Goal: Task Accomplishment & Management: Manage account settings

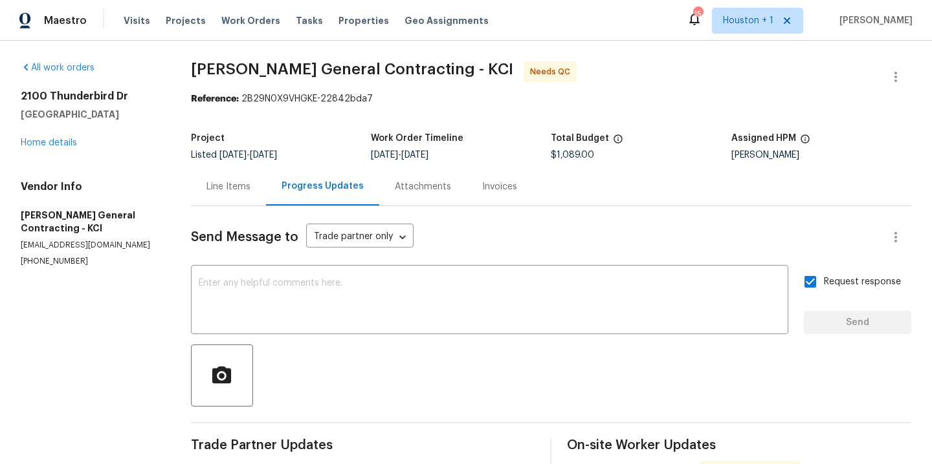
scroll to position [175, 0]
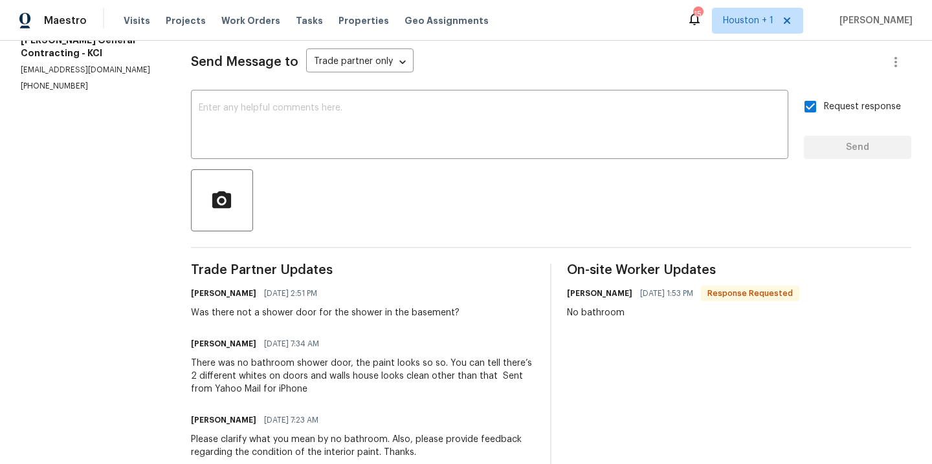
drag, startPoint x: 73, startPoint y: 230, endPoint x: 74, endPoint y: 217, distance: 13.6
click at [73, 230] on section "All work orders 2100 Thunderbird Dr Harrisonville, MO 64701 Home details Vendor…" at bounding box center [90, 287] width 139 height 803
click at [228, 22] on span "Work Orders" at bounding box center [250, 20] width 59 height 13
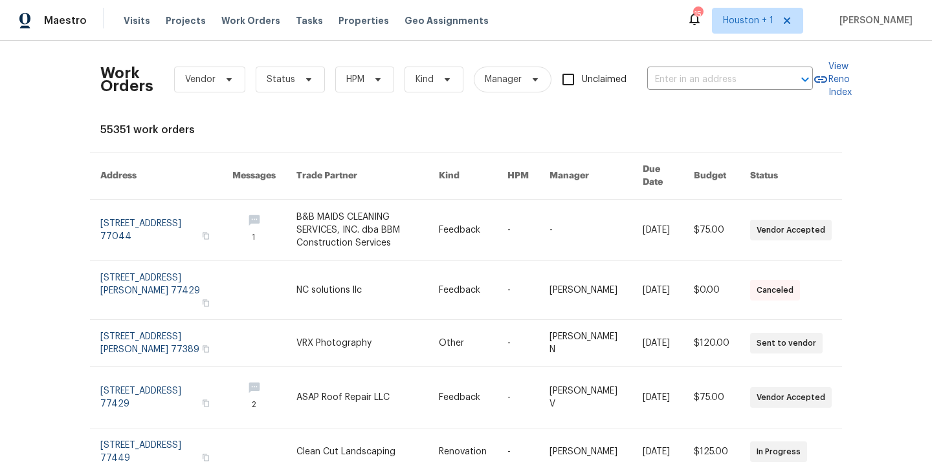
click at [17, 165] on div "Work Orders Vendor Status HPM Kind Manager Unclaimed ​ View Reno Index 55351 wo…" at bounding box center [466, 253] width 932 height 424
click at [695, 77] on input "text" at bounding box center [711, 80] width 129 height 20
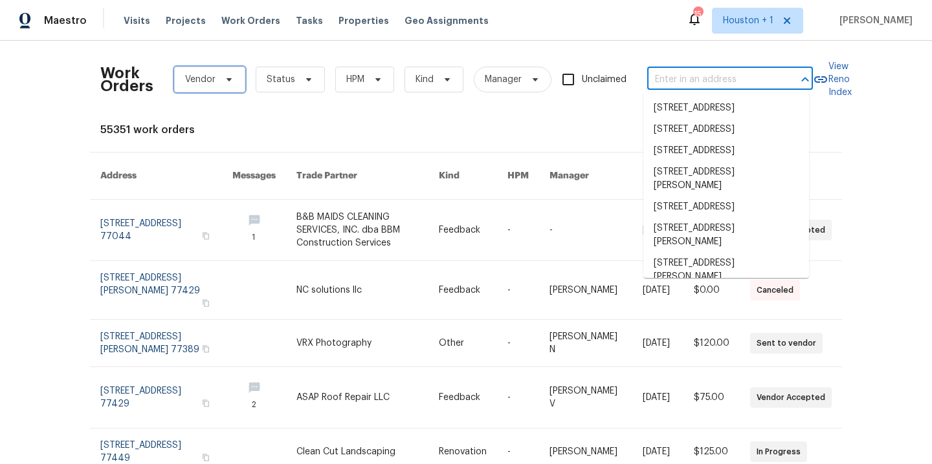
click at [220, 81] on span at bounding box center [227, 79] width 14 height 10
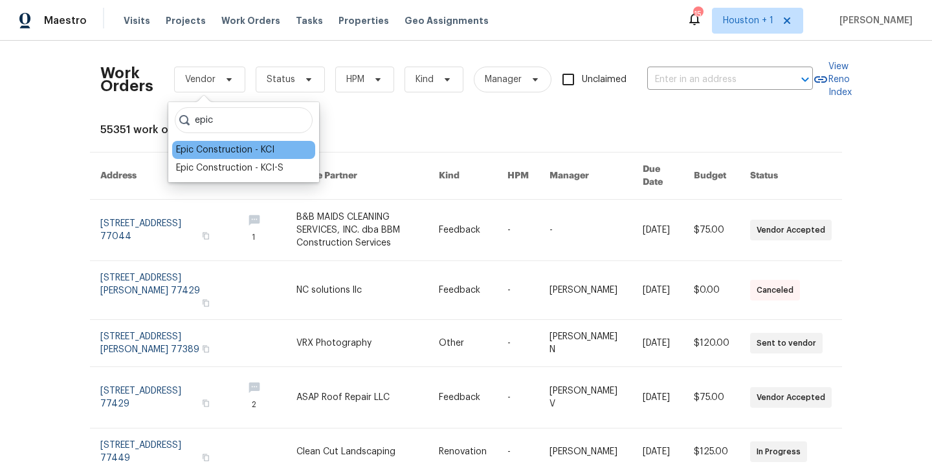
type input "epic"
click at [237, 153] on div "Epic Construction - KCI" at bounding box center [225, 150] width 98 height 13
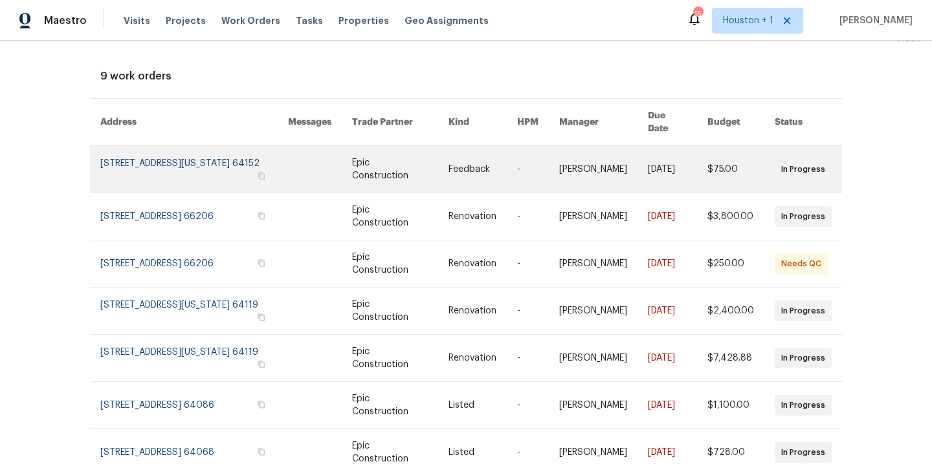
scroll to position [161, 0]
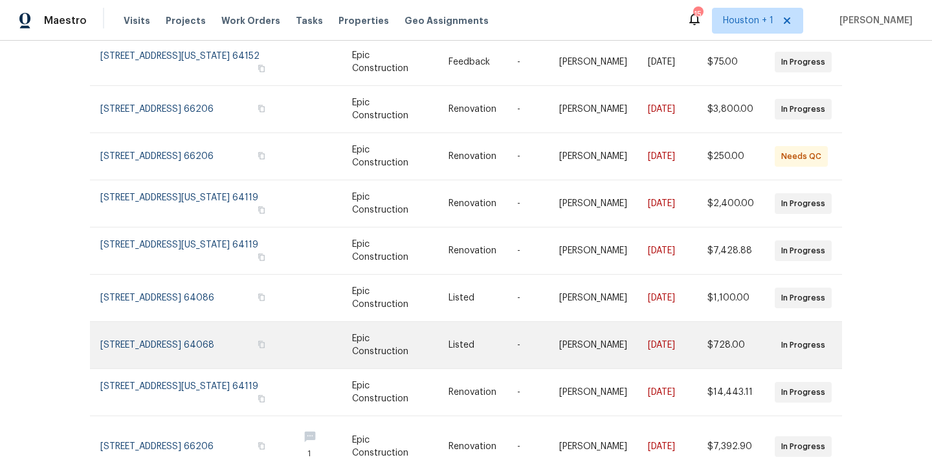
click at [470, 334] on link at bounding box center [482, 345] width 69 height 47
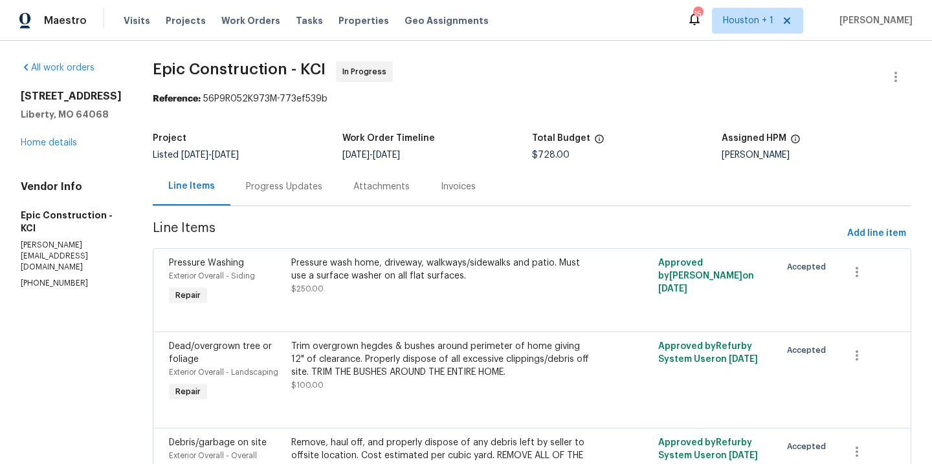
click at [260, 186] on div "Progress Updates" at bounding box center [284, 186] width 76 height 13
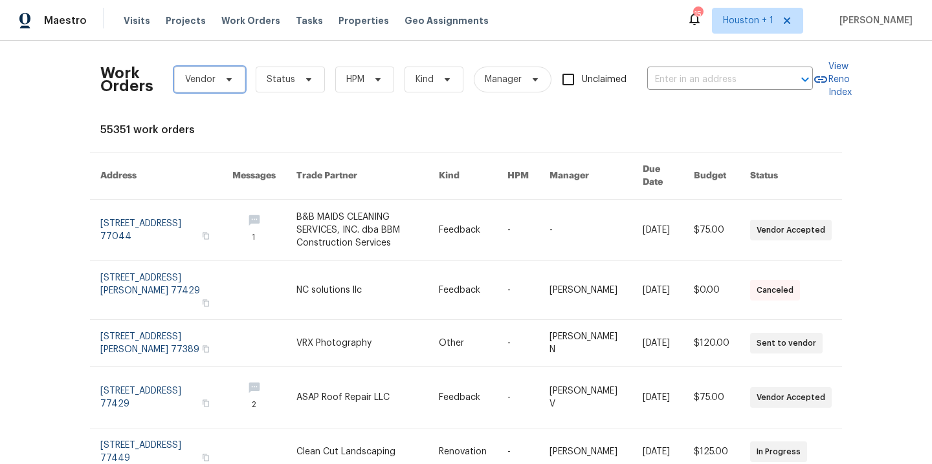
click at [218, 85] on span "Vendor" at bounding box center [209, 80] width 71 height 26
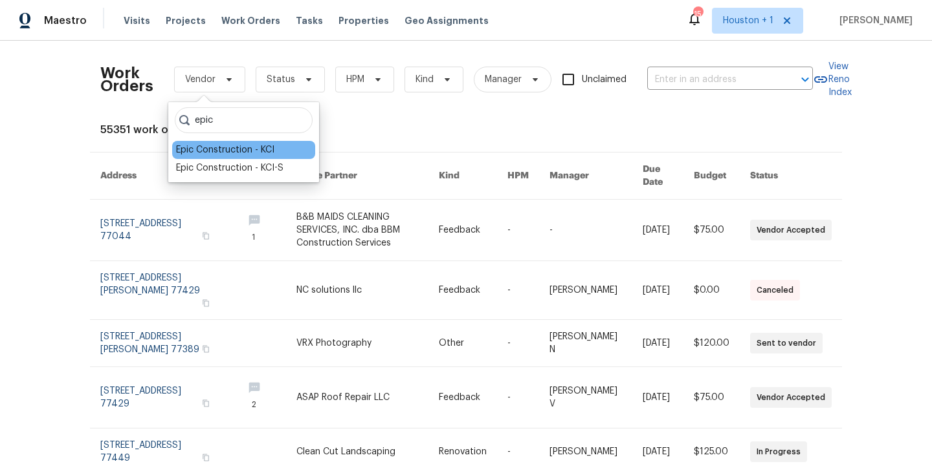
type input "epic"
click at [224, 149] on div "Epic Construction - KCI" at bounding box center [225, 150] width 98 height 13
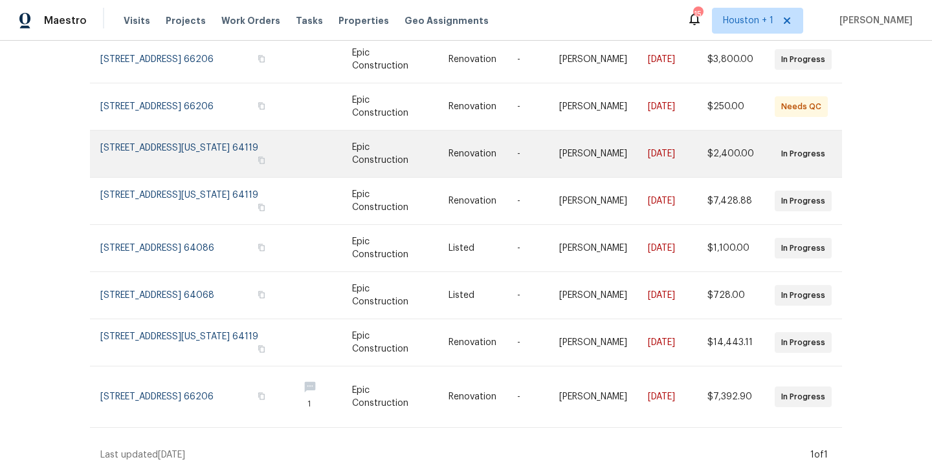
scroll to position [215, 0]
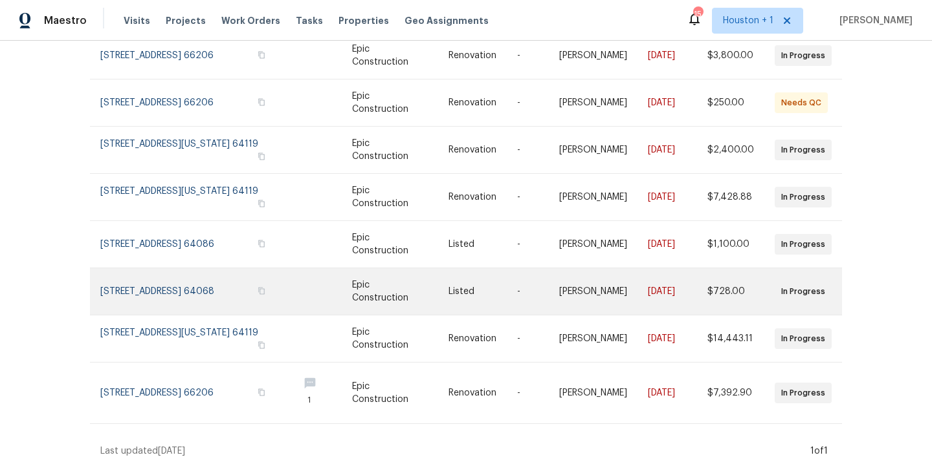
click at [190, 273] on link at bounding box center [194, 291] width 188 height 47
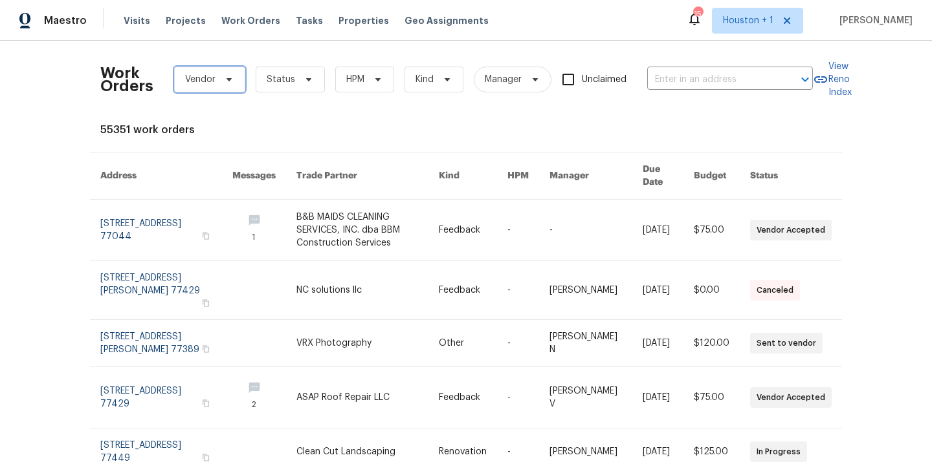
click at [201, 83] on span "Vendor" at bounding box center [200, 79] width 30 height 13
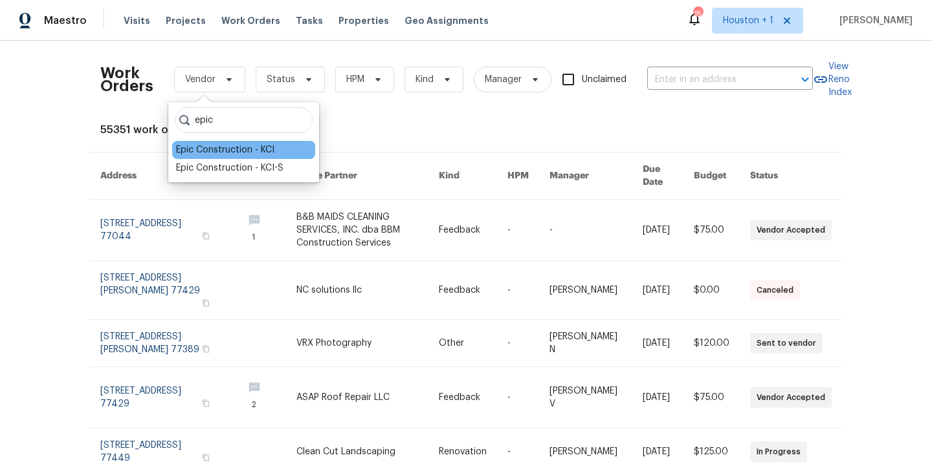
type input "epic"
click at [222, 151] on div "Epic Construction - KCI" at bounding box center [225, 150] width 98 height 13
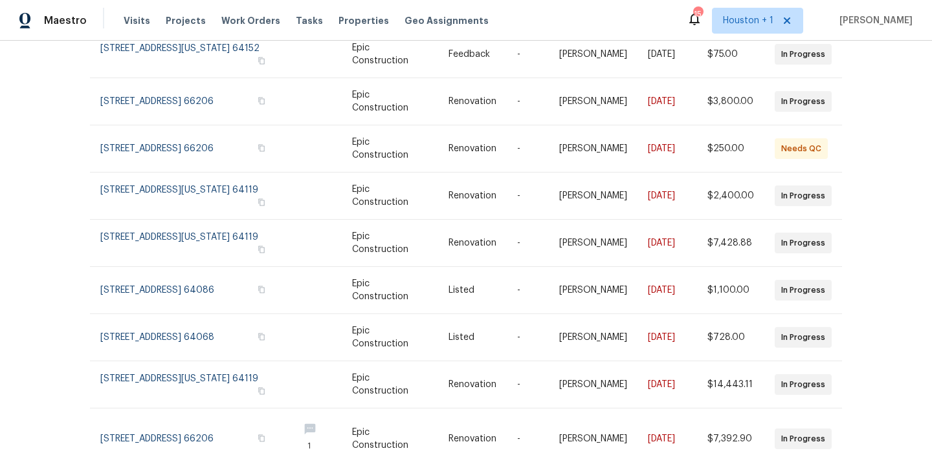
scroll to position [190, 0]
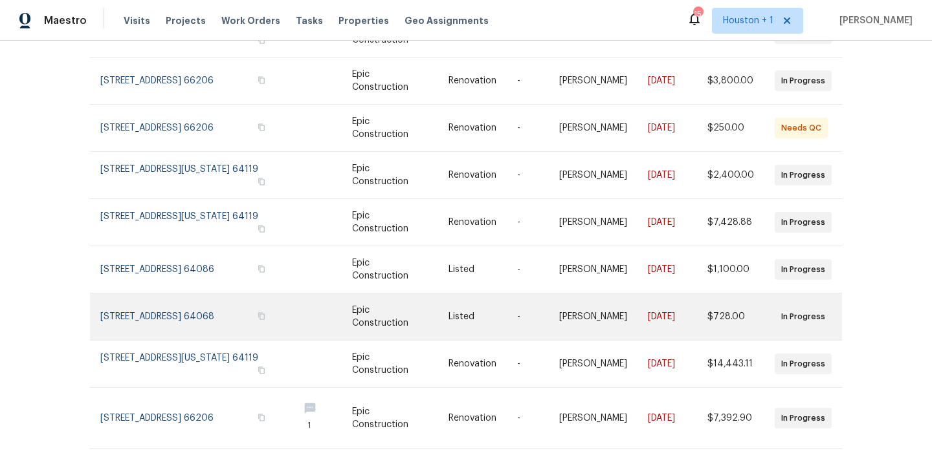
click at [180, 301] on link at bounding box center [194, 317] width 188 height 47
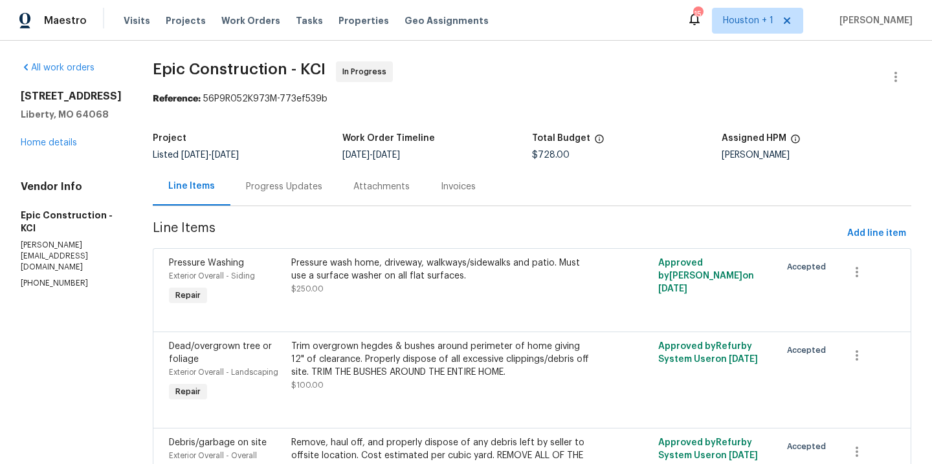
click at [257, 14] on div "Visits Projects Work Orders Tasks Properties Geo Assignments" at bounding box center [314, 21] width 380 height 26
click at [251, 19] on span "Work Orders" at bounding box center [250, 20] width 59 height 13
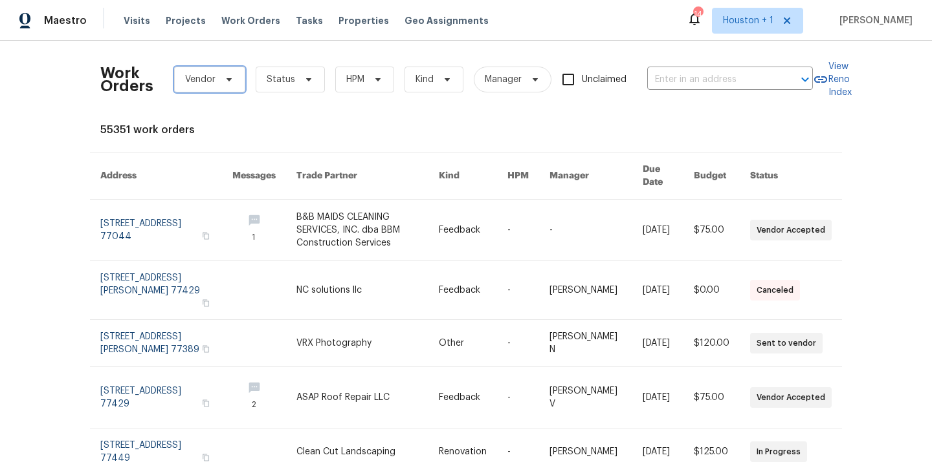
click at [205, 83] on span "Vendor" at bounding box center [200, 79] width 30 height 13
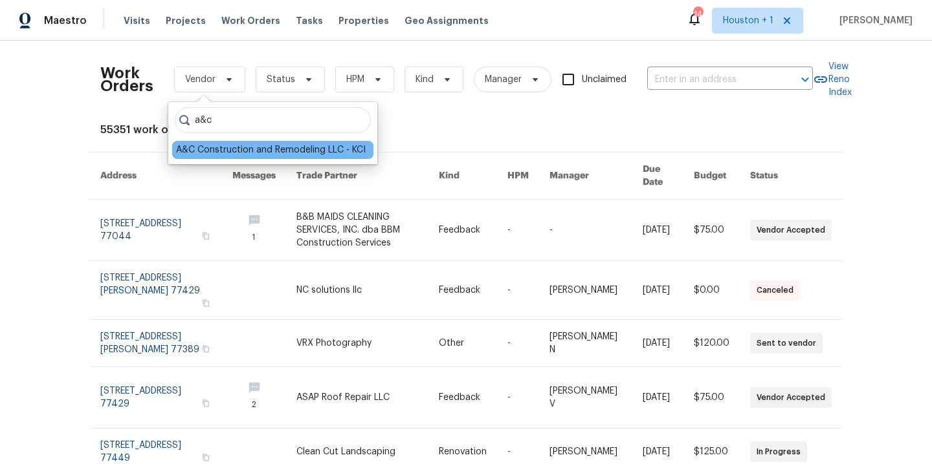
type input "a&c"
click at [300, 158] on div "A&C Construction and Remodeling LLC - KCI" at bounding box center [272, 150] width 201 height 18
click at [297, 148] on div "A&C Construction and Remodeling LLC - KCI" at bounding box center [271, 150] width 190 height 13
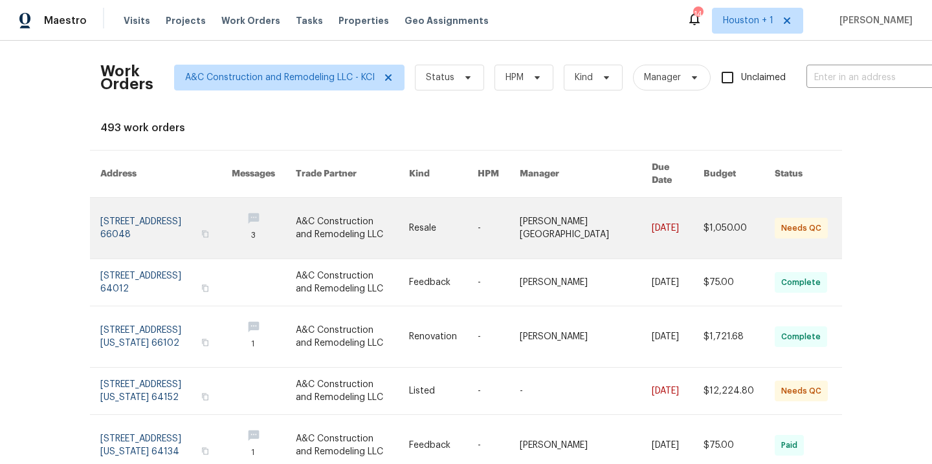
scroll to position [141, 0]
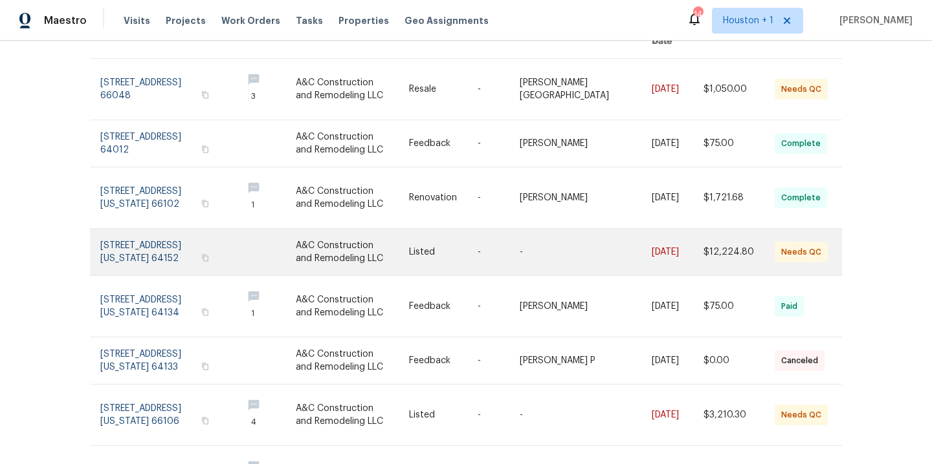
click at [346, 248] on link at bounding box center [352, 252] width 113 height 47
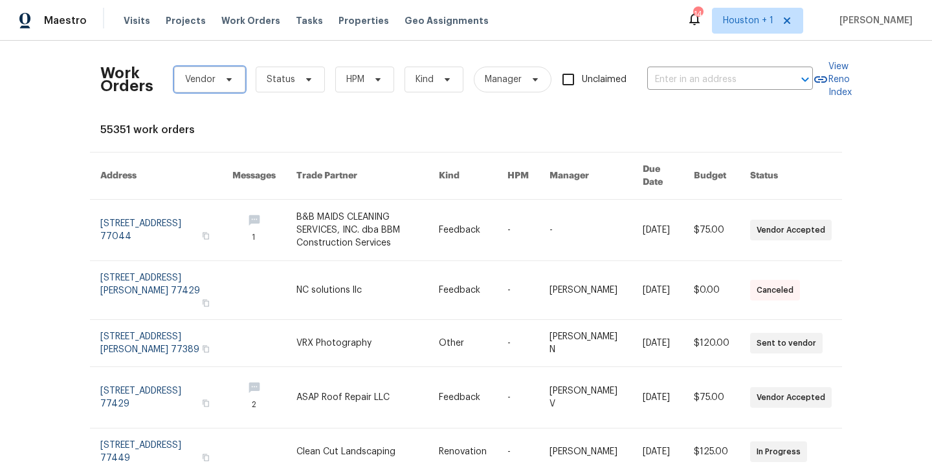
click at [198, 80] on span "Vendor" at bounding box center [200, 79] width 30 height 13
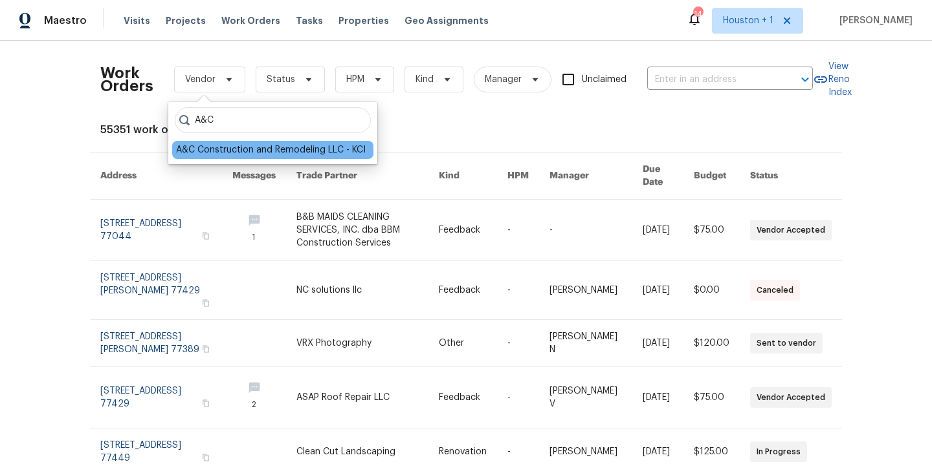
type input "A&C"
click at [210, 156] on div "A&C Construction and Remodeling LLC - KCI" at bounding box center [271, 150] width 190 height 13
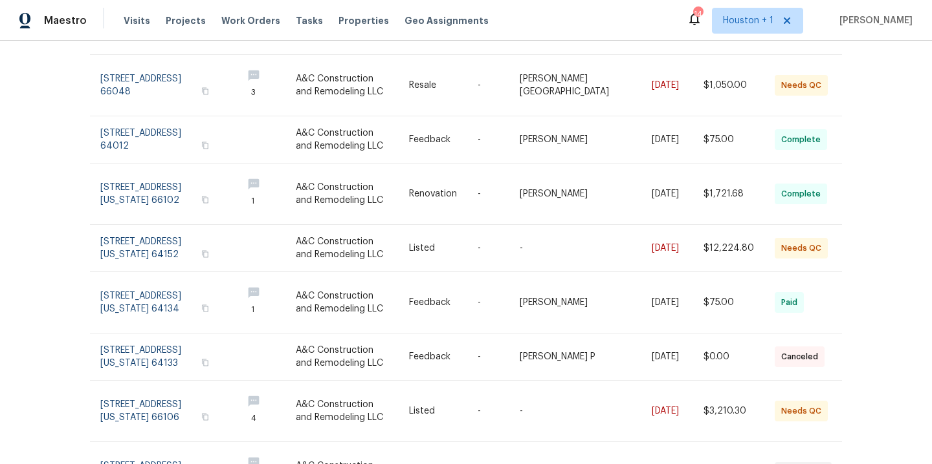
scroll to position [158, 0]
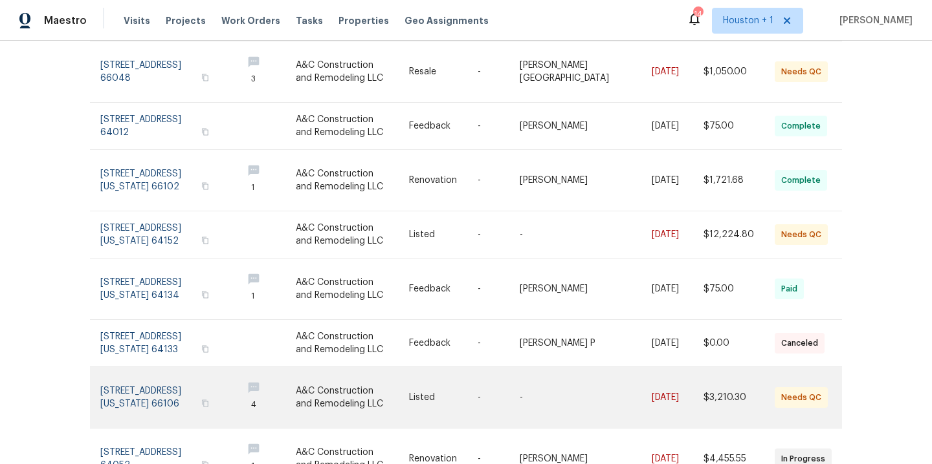
click at [353, 393] on link at bounding box center [352, 397] width 113 height 61
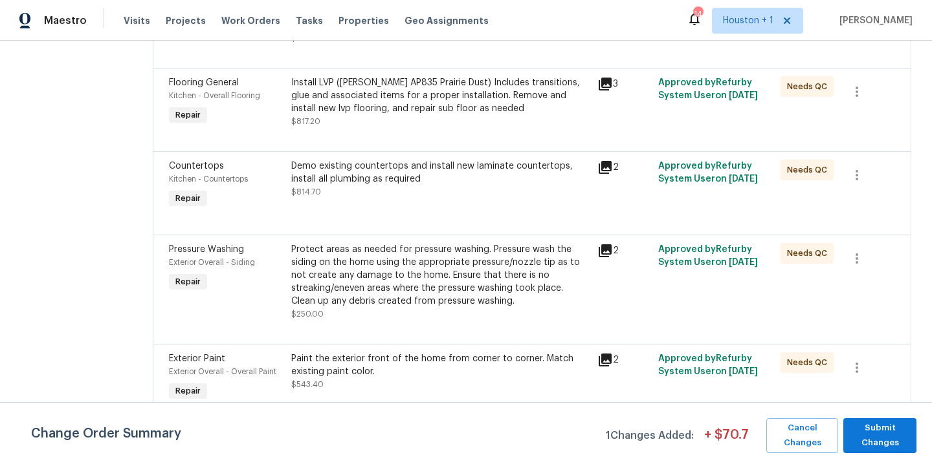
scroll to position [372, 0]
click at [388, 353] on div "Paint the exterior front of the home from corner to corner. Match existing pain…" at bounding box center [440, 366] width 298 height 26
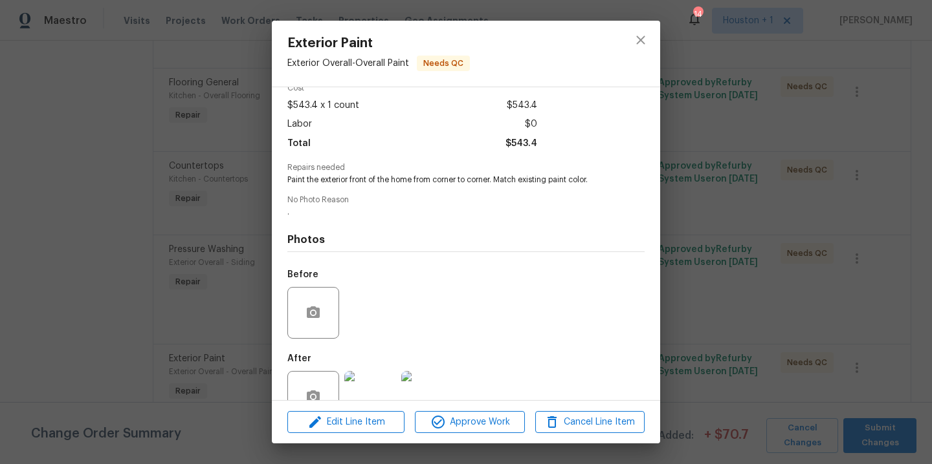
scroll to position [99, 0]
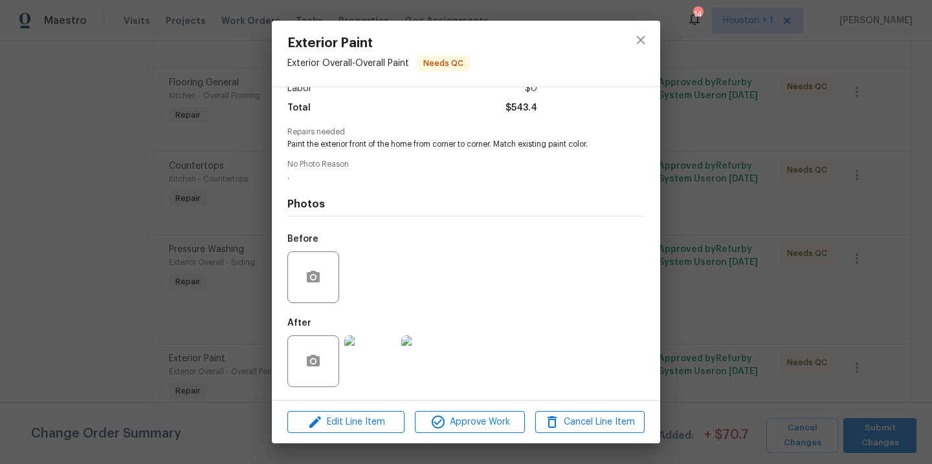
click at [390, 351] on img at bounding box center [370, 362] width 52 height 52
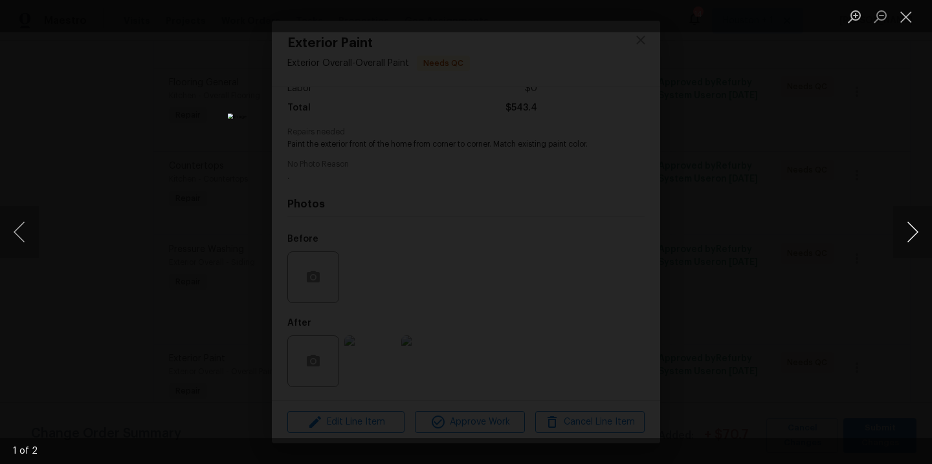
click at [908, 228] on button "Next image" at bounding box center [912, 232] width 39 height 52
click at [865, 157] on div "Lightbox" at bounding box center [466, 232] width 932 height 464
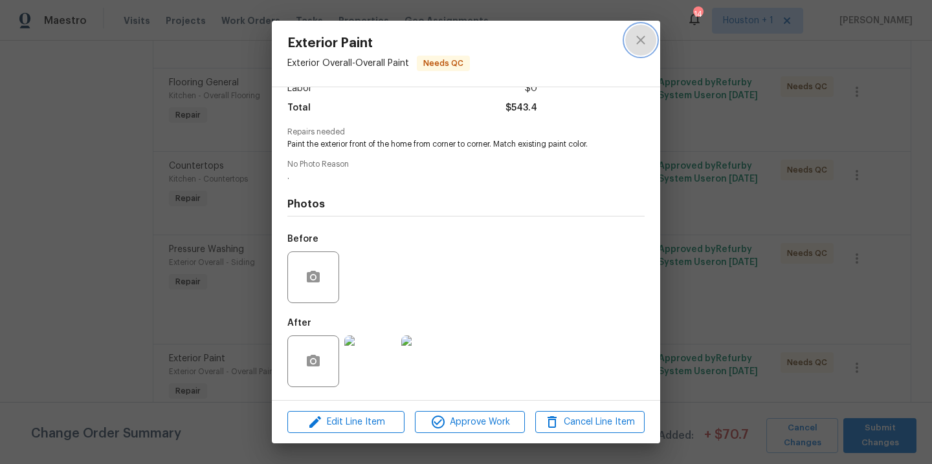
click at [638, 38] on icon "close" at bounding box center [640, 40] width 8 height 8
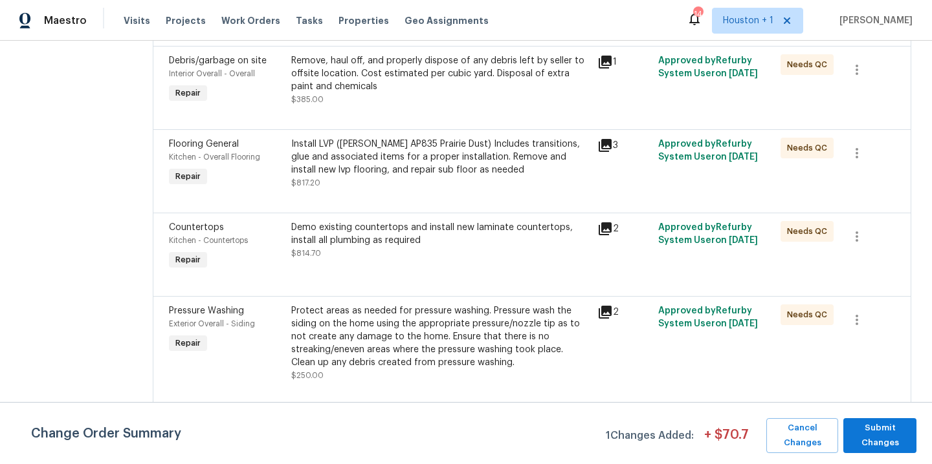
scroll to position [288, 0]
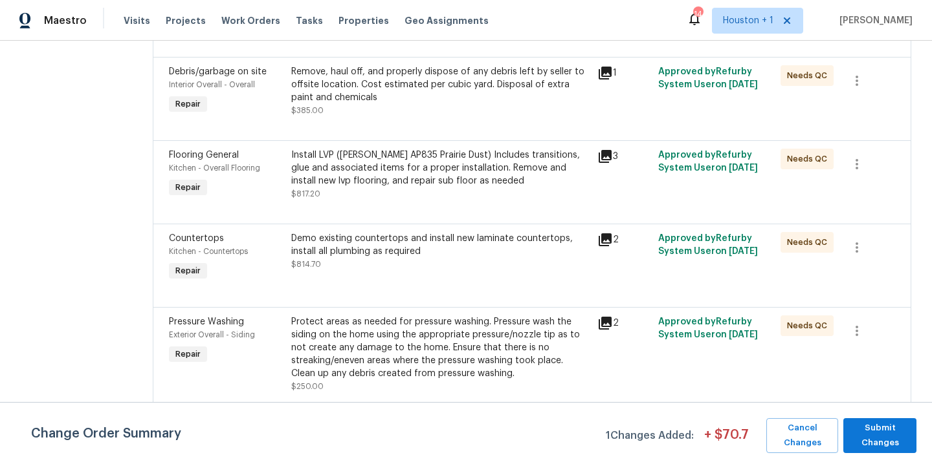
click at [388, 365] on div "Protect areas as needed for pressure washing. Pressure wash the siding on the h…" at bounding box center [440, 348] width 298 height 65
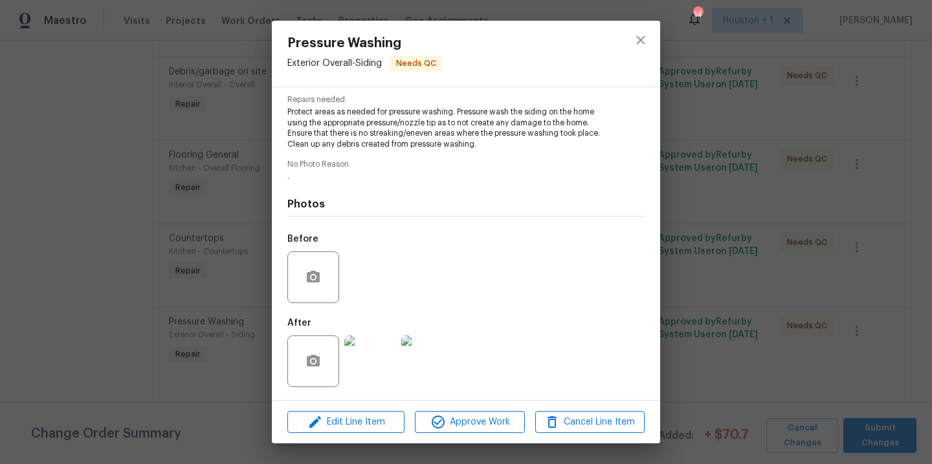
scroll to position [0, 0]
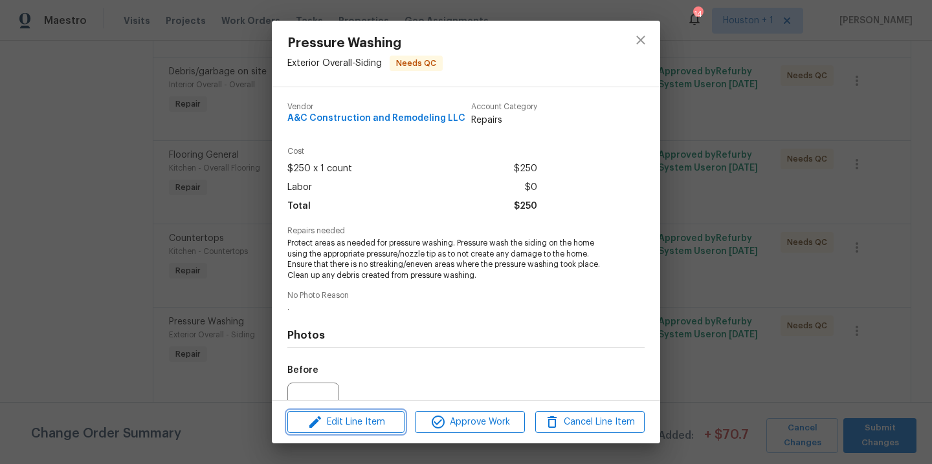
click at [354, 426] on span "Edit Line Item" at bounding box center [345, 423] width 109 height 16
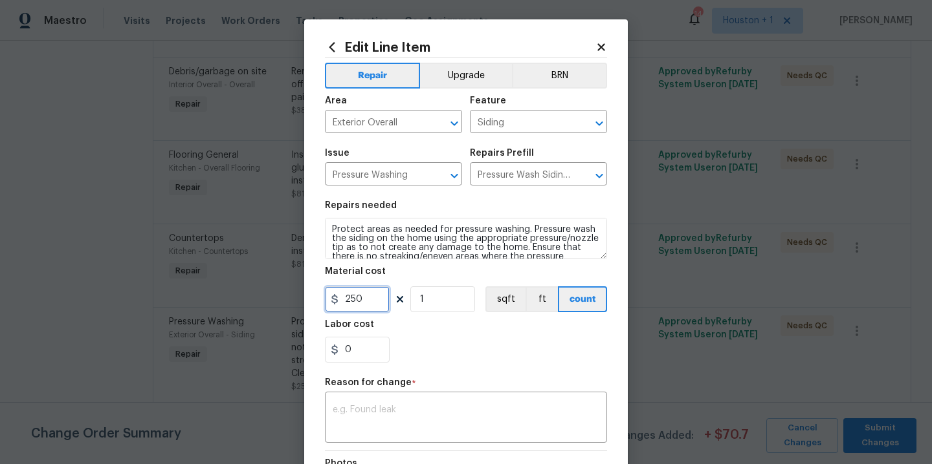
click at [379, 300] on input "250" at bounding box center [357, 300] width 65 height 26
type input "437"
click at [401, 417] on textarea at bounding box center [465, 419] width 267 height 27
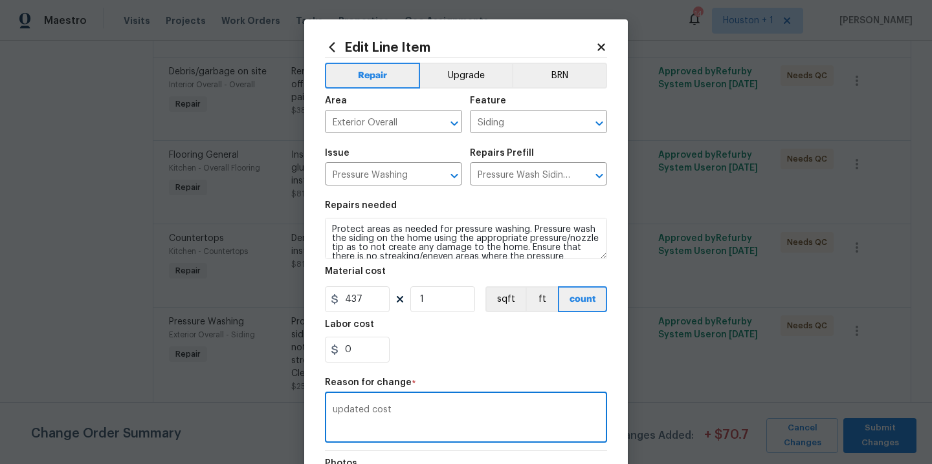
type textarea "updated cost"
click at [552, 349] on div "0" at bounding box center [466, 350] width 282 height 26
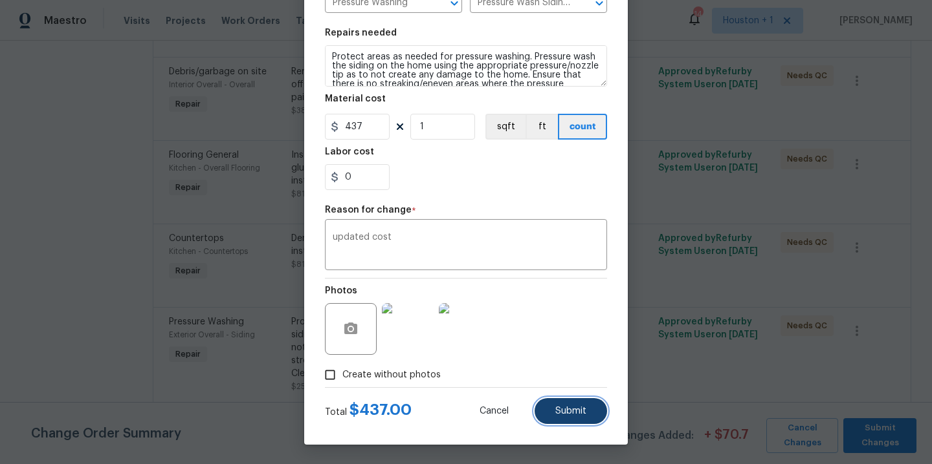
click at [578, 413] on span "Submit" at bounding box center [570, 412] width 31 height 10
type input "250"
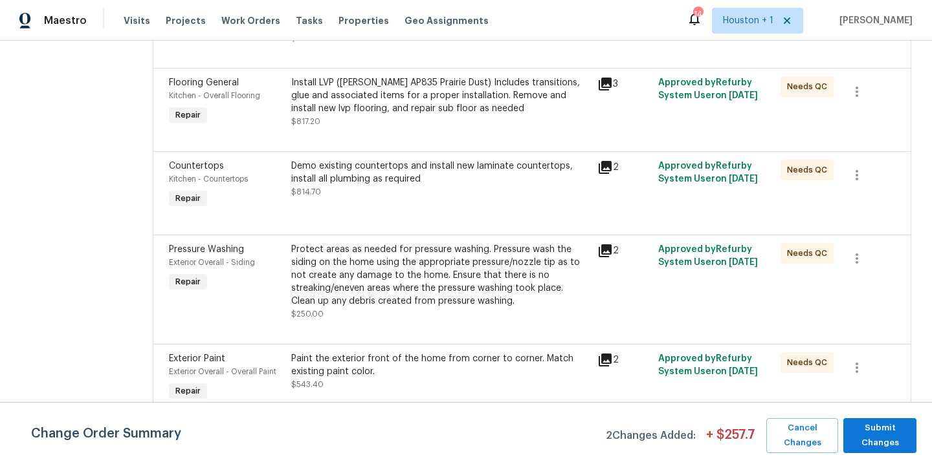
scroll to position [372, 0]
click at [492, 195] on div "Demo existing countertops and install new laminate countertops, install all plu…" at bounding box center [440, 186] width 306 height 60
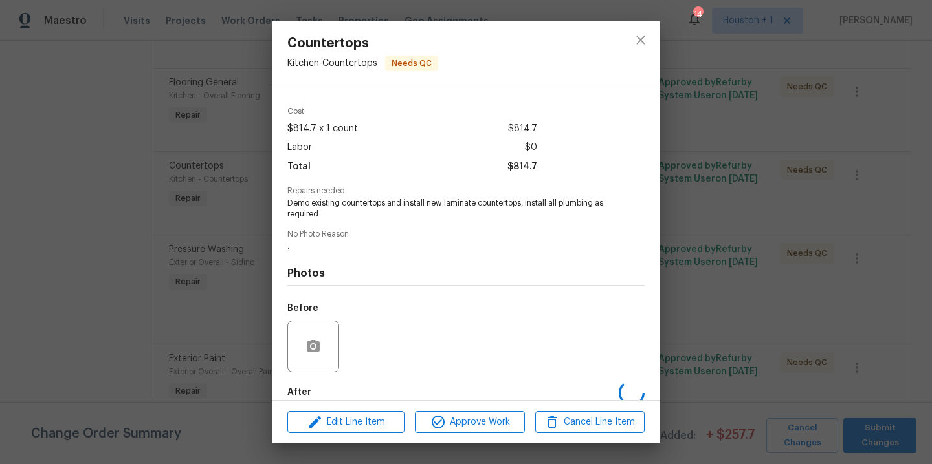
scroll to position [109, 0]
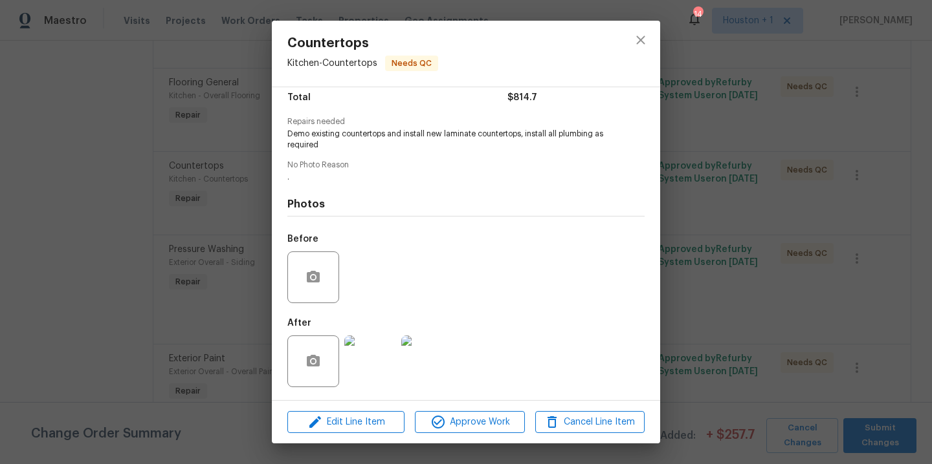
click at [369, 348] on img at bounding box center [370, 362] width 52 height 52
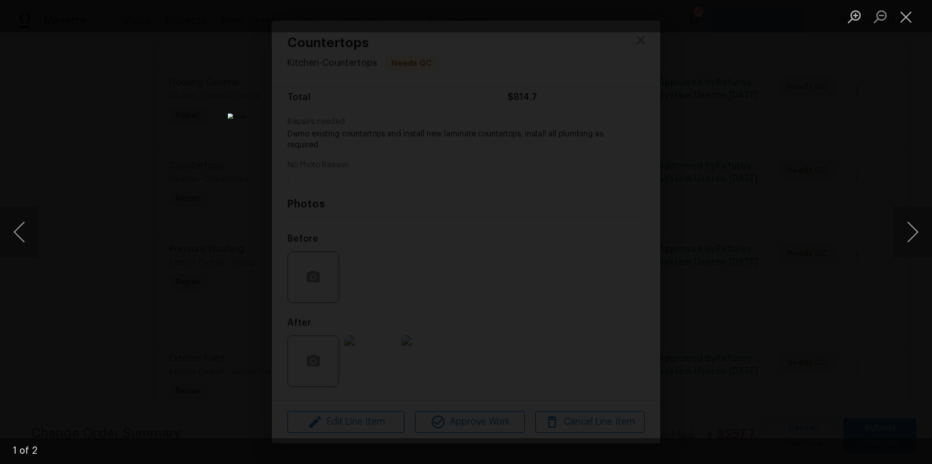
click at [871, 148] on div "Lightbox" at bounding box center [466, 232] width 932 height 464
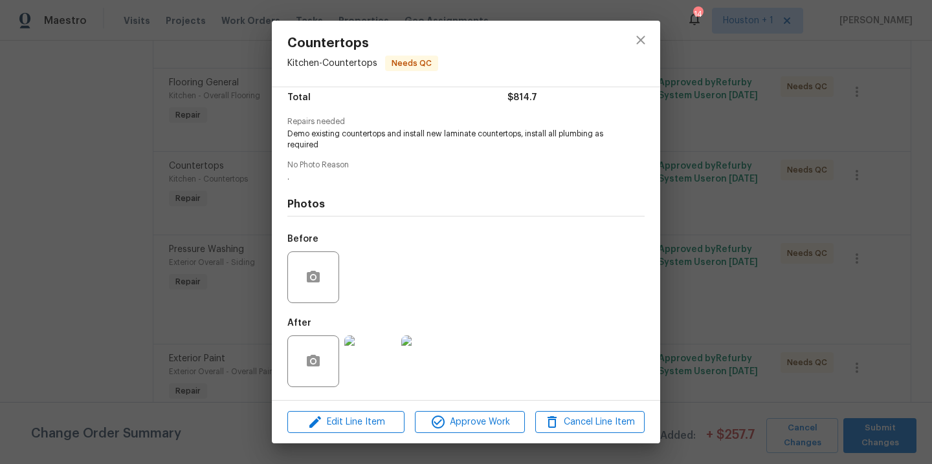
click at [544, 52] on div "Countertops Kitchen - Countertops Needs QC" at bounding box center [466, 54] width 388 height 66
click at [642, 41] on icon "close" at bounding box center [640, 40] width 8 height 8
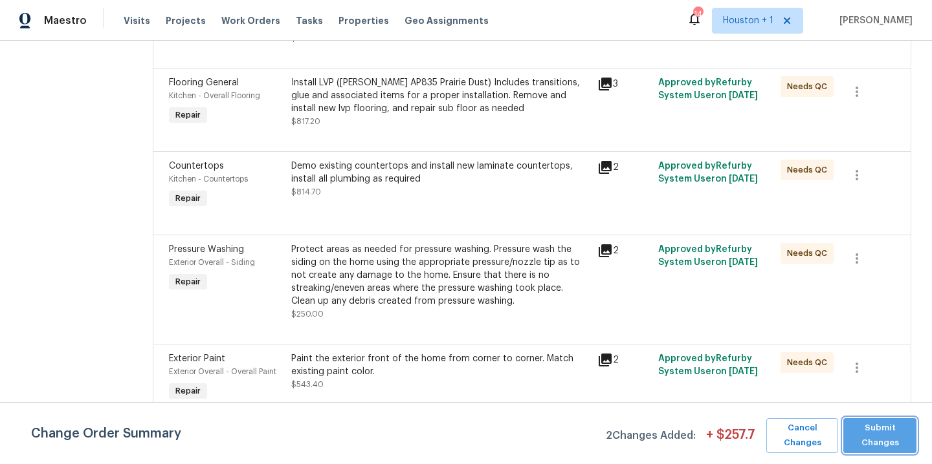
click at [872, 430] on span "Submit Changes" at bounding box center [879, 436] width 60 height 30
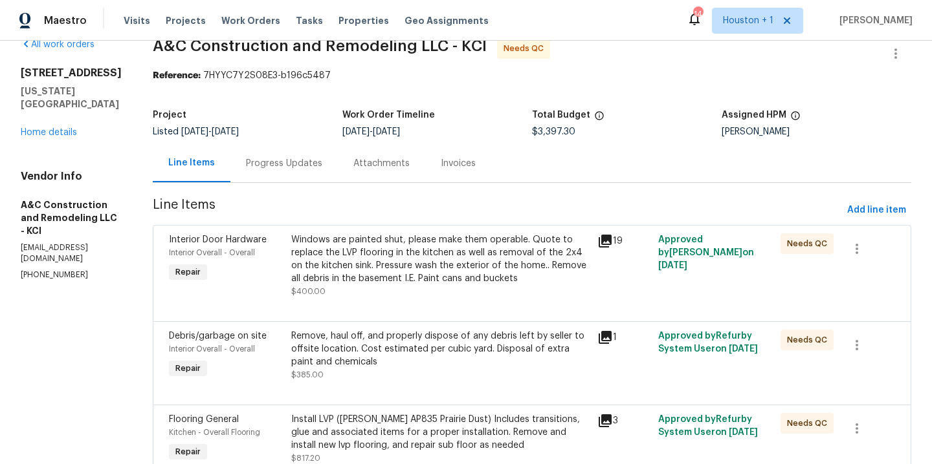
scroll to position [0, 0]
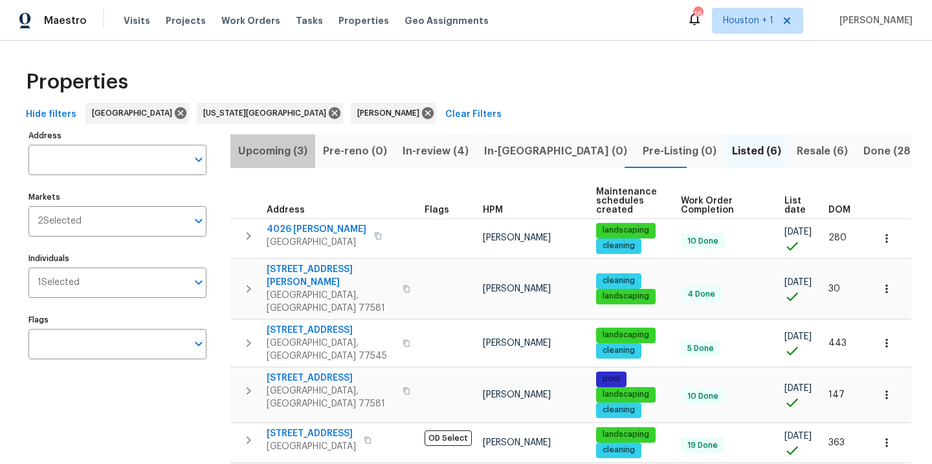
click at [272, 147] on span "Upcoming (3)" at bounding box center [272, 151] width 69 height 18
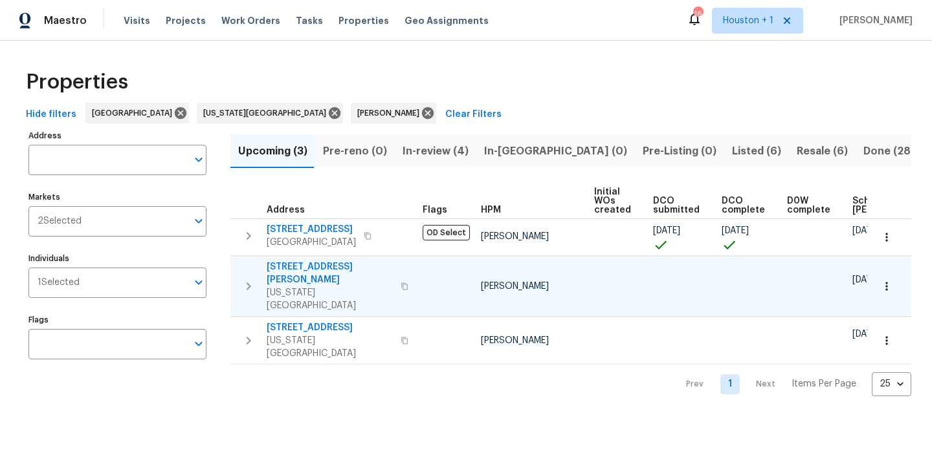
click at [880, 280] on icon "button" at bounding box center [886, 286] width 13 height 13
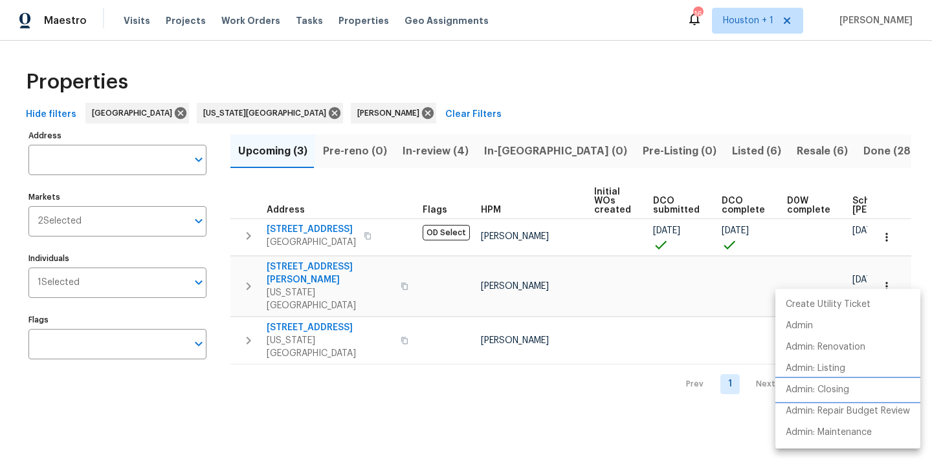
click at [822, 384] on p "Admin: Closing" at bounding box center [816, 391] width 63 height 14
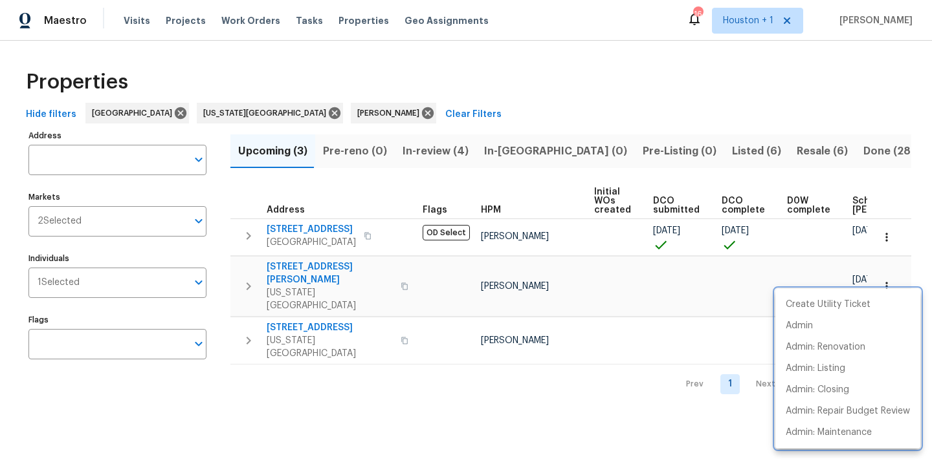
click at [692, 45] on div at bounding box center [466, 232] width 932 height 464
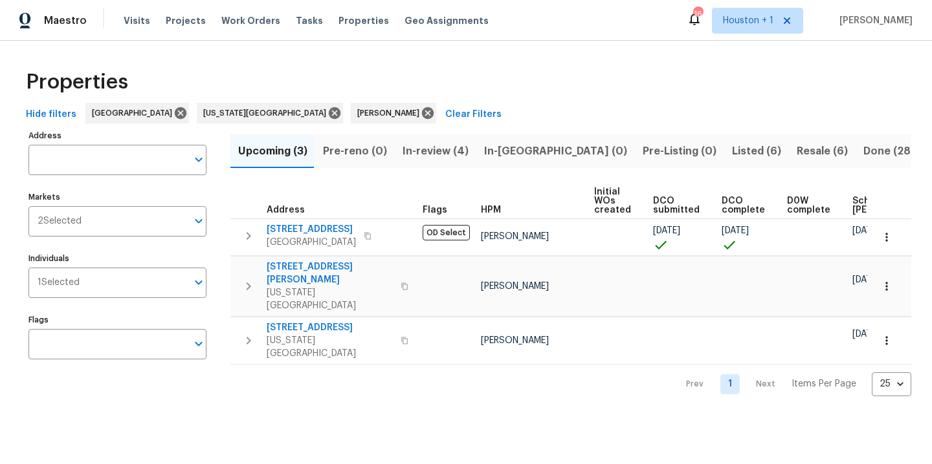
click at [796, 156] on span "Resale (6)" at bounding box center [821, 151] width 51 height 18
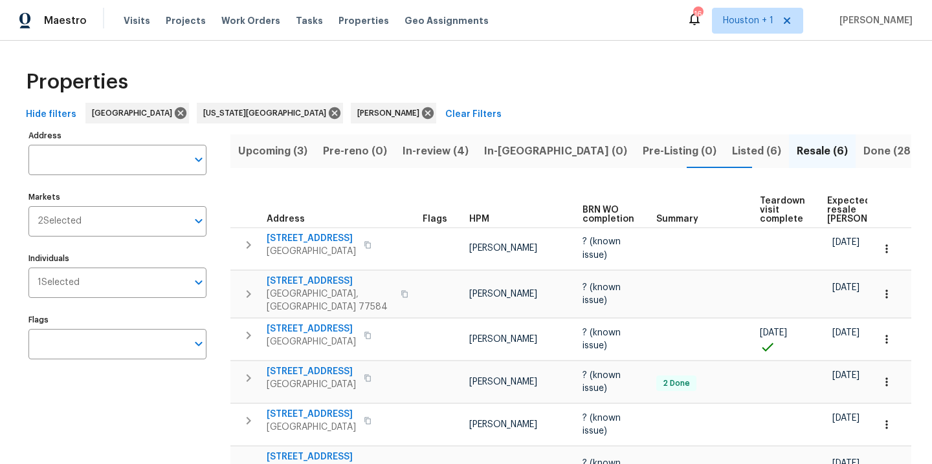
click at [732, 150] on span "Listed (6)" at bounding box center [756, 151] width 49 height 18
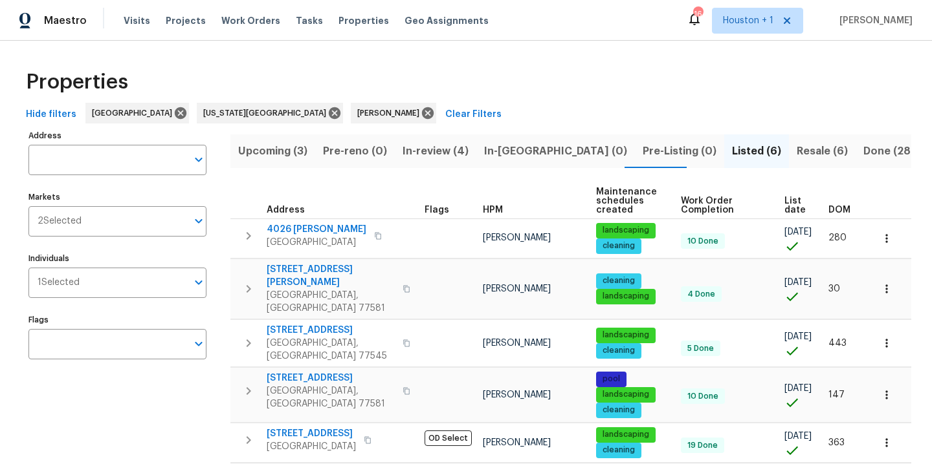
click at [451, 149] on span "In-review (4)" at bounding box center [435, 151] width 66 height 18
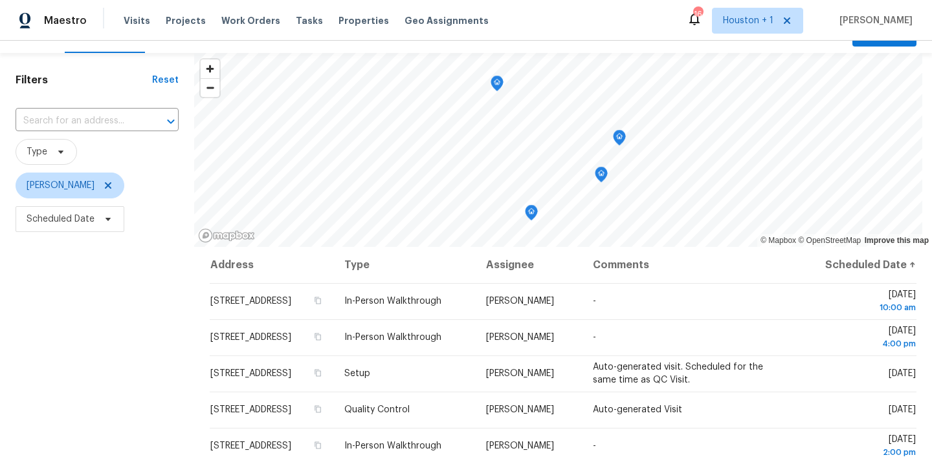
scroll to position [41, 0]
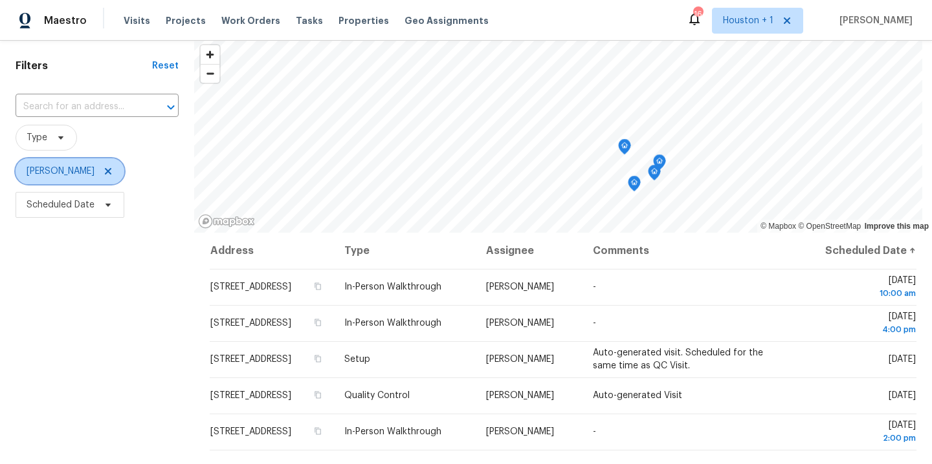
click at [103, 168] on icon at bounding box center [108, 171] width 10 height 10
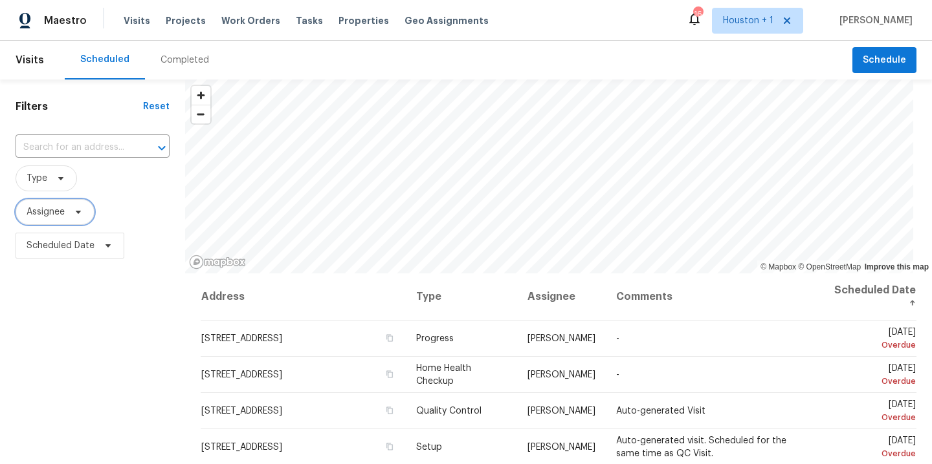
click at [58, 204] on span "Assignee" at bounding box center [55, 212] width 79 height 26
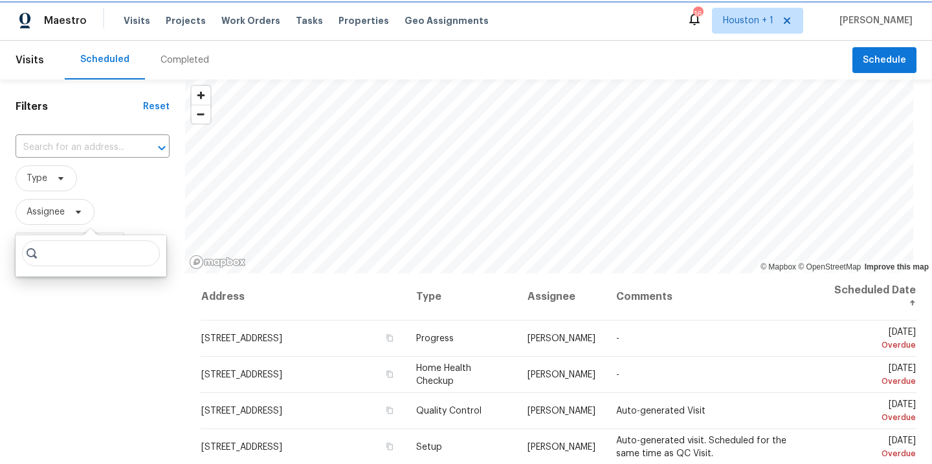
click at [56, 213] on span "Assignee" at bounding box center [46, 212] width 38 height 13
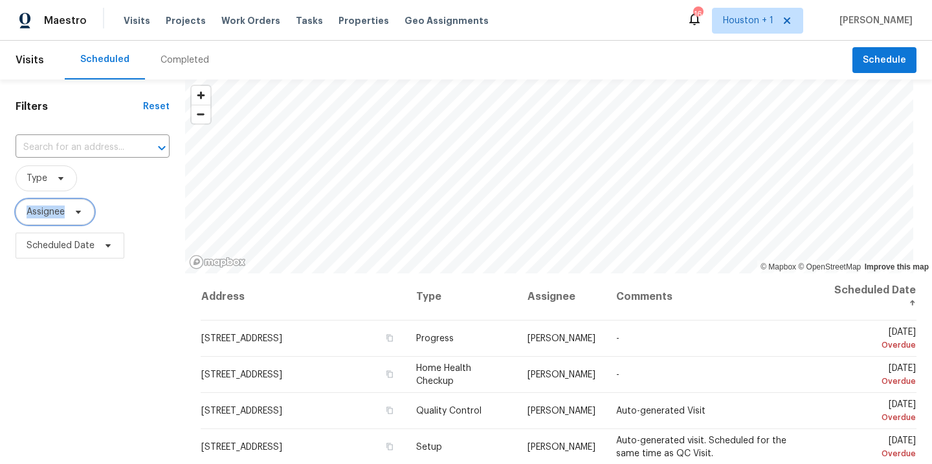
click at [56, 213] on span "Assignee" at bounding box center [46, 212] width 38 height 13
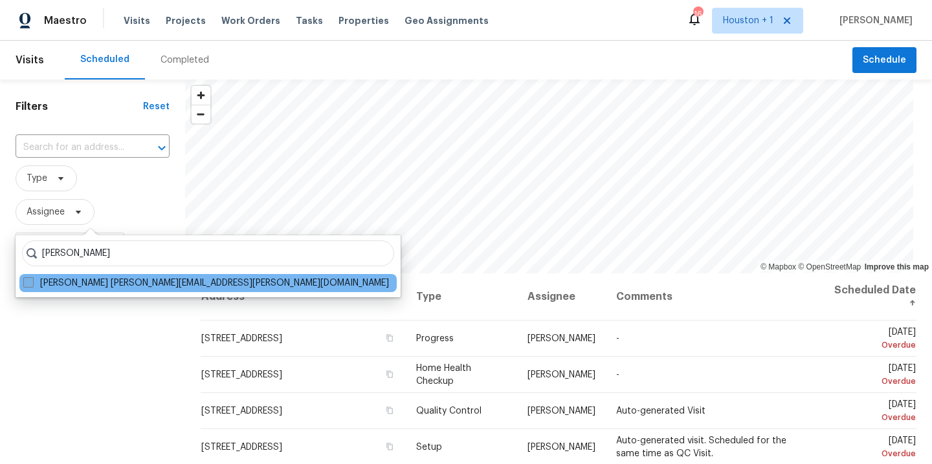
type input "luis cha"
click at [158, 287] on label "Luis Chavez luis.chavez@opendoor.com" at bounding box center [205, 283] width 365 height 13
click at [32, 285] on input "Luis Chavez luis.chavez@opendoor.com" at bounding box center [27, 281] width 8 height 8
checkbox input "true"
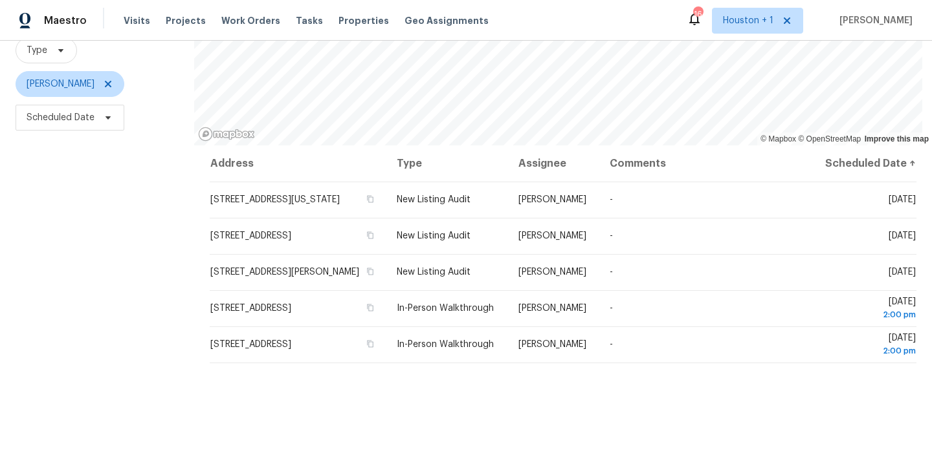
scroll to position [119, 0]
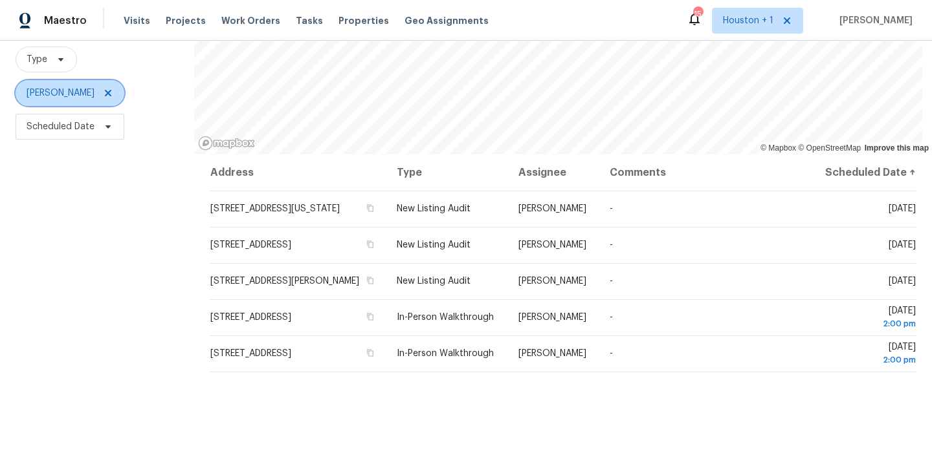
click at [103, 91] on icon at bounding box center [108, 93] width 10 height 10
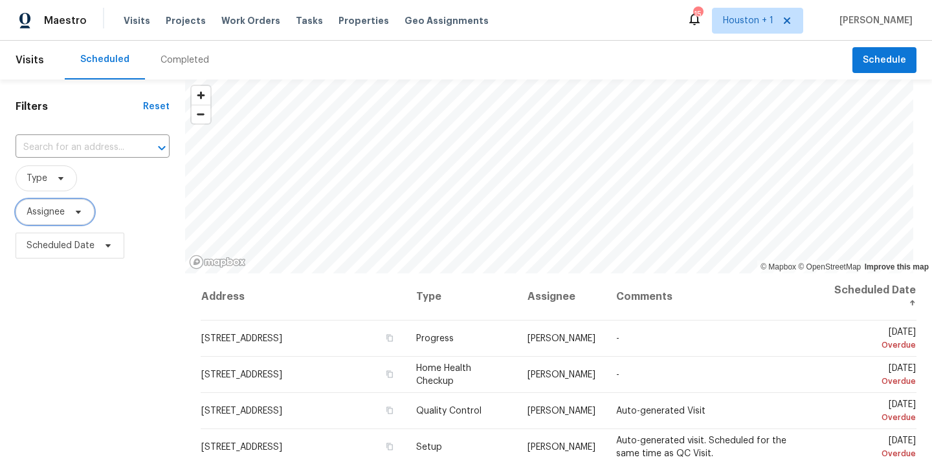
click at [56, 222] on span "Assignee" at bounding box center [55, 212] width 79 height 26
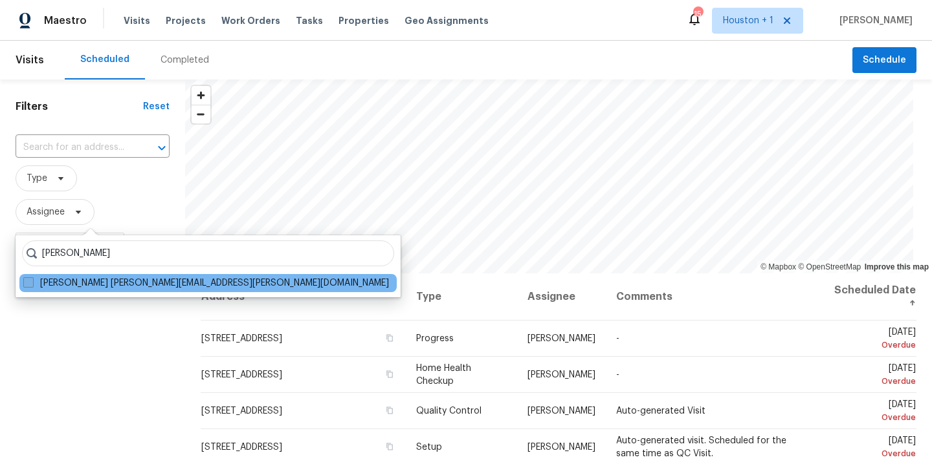
type input "stephen lacy"
click at [72, 284] on label "Stephen Lacy stephen.lacy@opendoor.com" at bounding box center [205, 283] width 365 height 13
click at [32, 284] on input "Stephen Lacy stephen.lacy@opendoor.com" at bounding box center [27, 281] width 8 height 8
checkbox input "true"
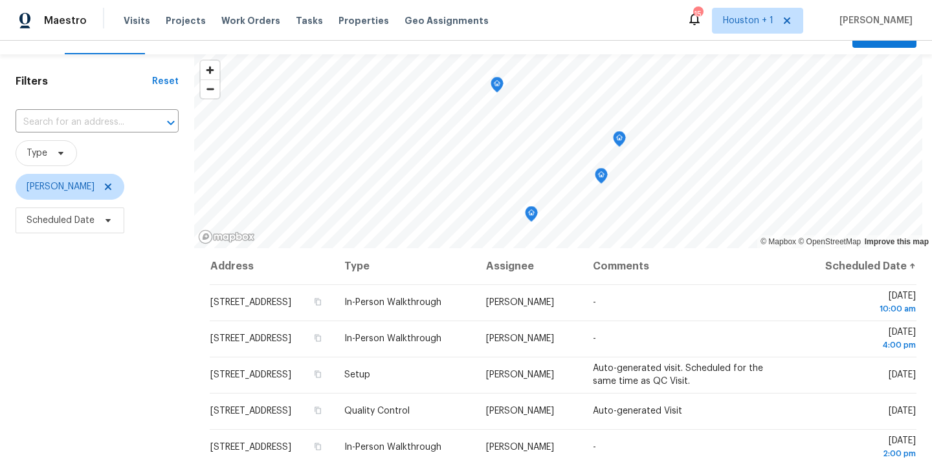
scroll to position [46, 0]
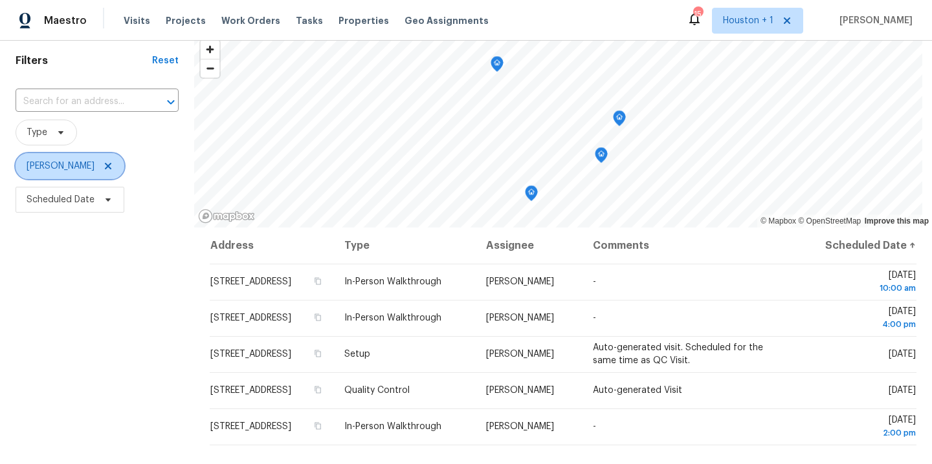
click at [103, 170] on icon at bounding box center [108, 166] width 10 height 10
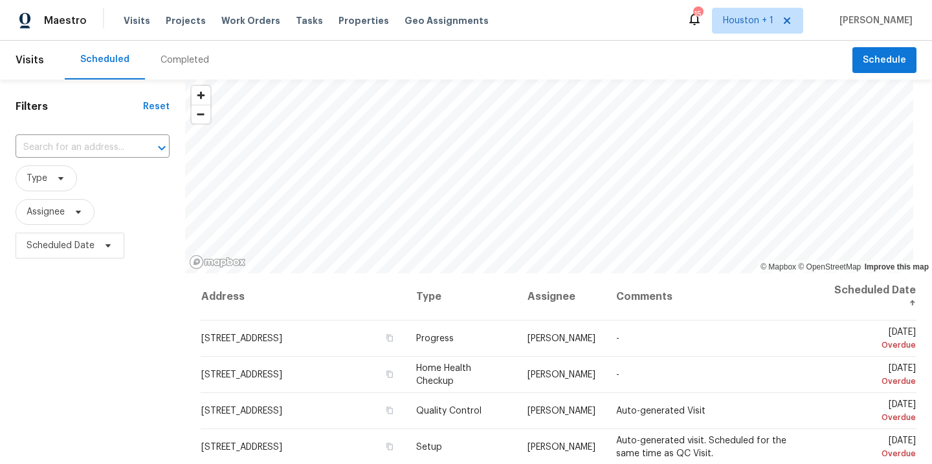
click at [122, 298] on div "Filters Reset ​ Type Assignee Scheduled Date" at bounding box center [92, 362] width 185 height 565
click at [74, 134] on div "​" at bounding box center [93, 148] width 154 height 28
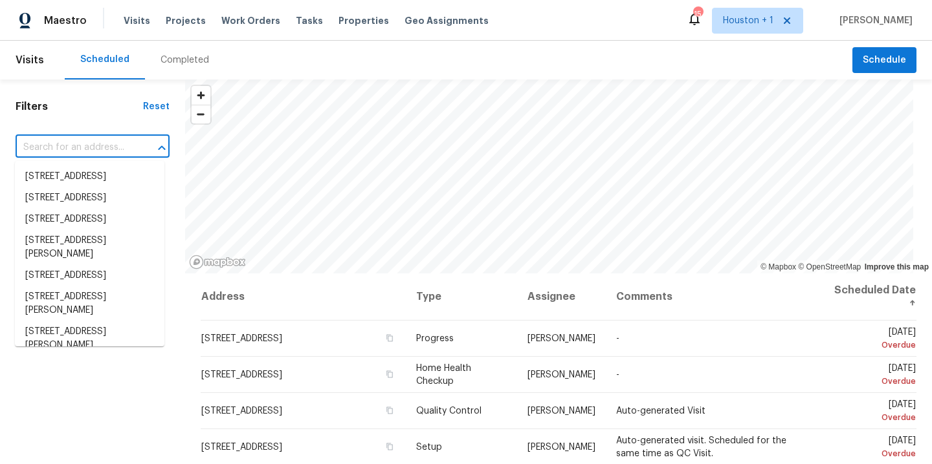
click at [72, 138] on input "text" at bounding box center [75, 148] width 118 height 20
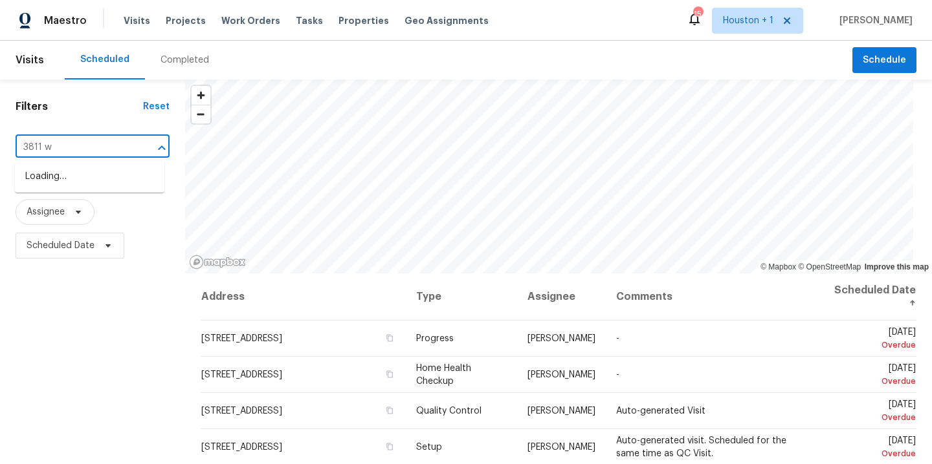
type input "3811 wy"
click at [104, 191] on li "3811 Wyandotte Ave, Kansas City, KS 66106" at bounding box center [89, 183] width 149 height 35
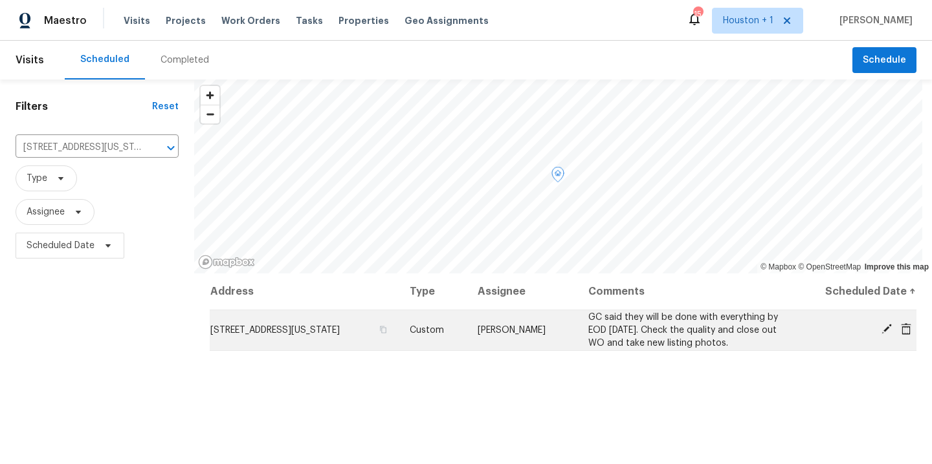
click at [880, 326] on icon at bounding box center [886, 329] width 12 height 12
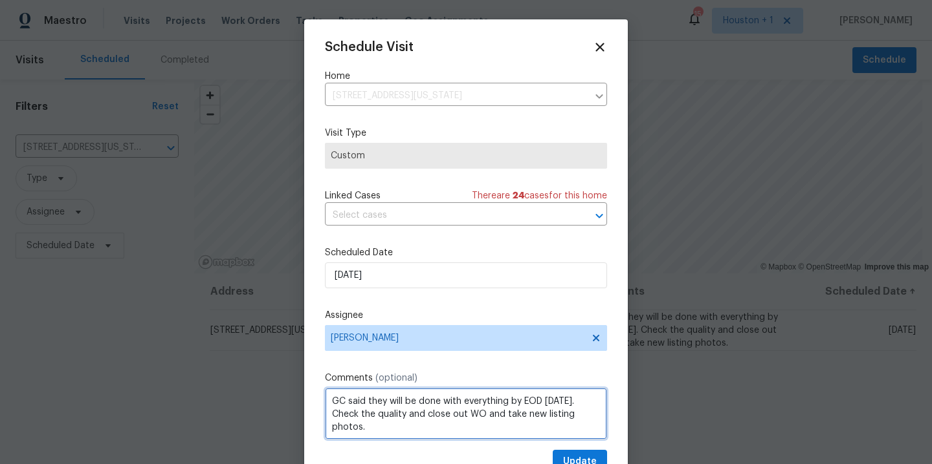
click at [540, 402] on textarea "GC said they will be done with everything by EOD tomorrow. Check the quality an…" at bounding box center [466, 414] width 282 height 52
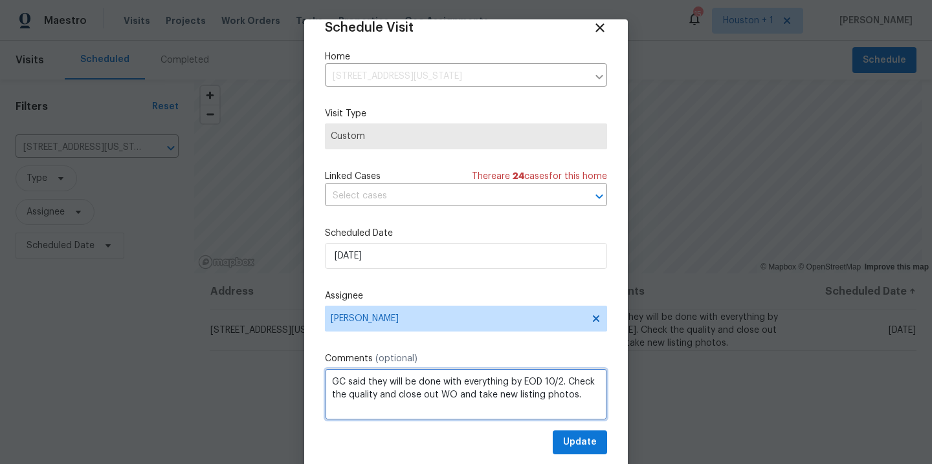
scroll to position [23, 0]
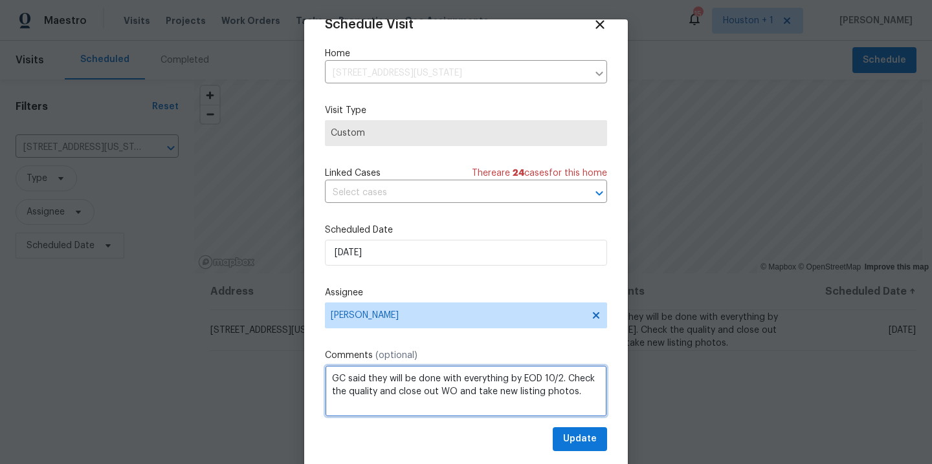
type textarea "GC said they will be done with everything by EOD 10/2. Check the quality and cl…"
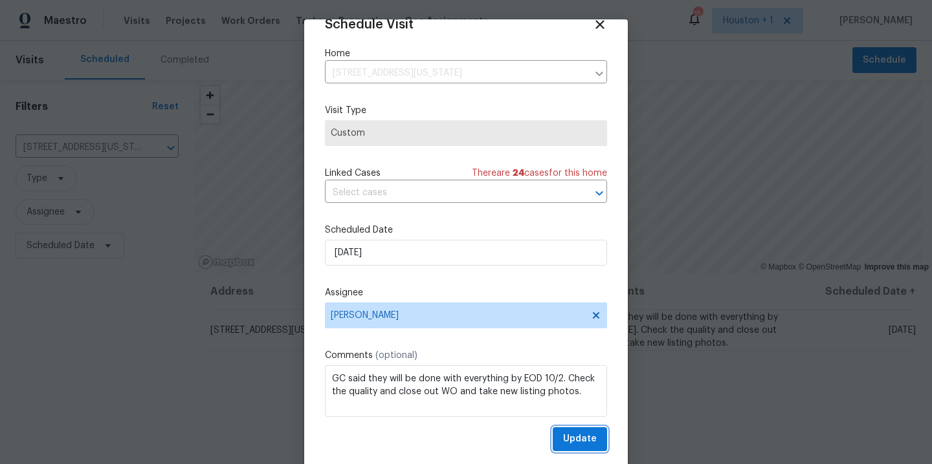
click at [563, 439] on span "Update" at bounding box center [580, 439] width 34 height 16
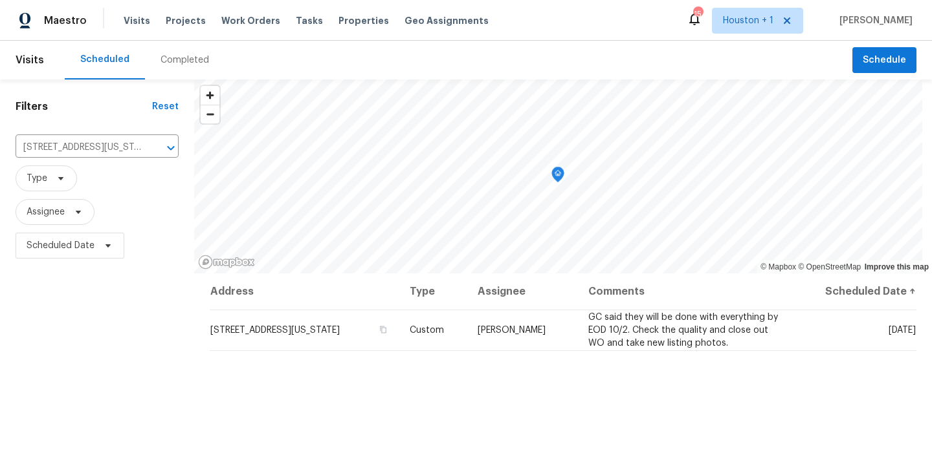
click at [59, 375] on div "Filters Reset 3811 Wyandotte Ave, Kansas City, KS 66106 ​ Type Assignee Schedul…" at bounding box center [97, 362] width 194 height 565
click at [152, 148] on icon "Clear" at bounding box center [153, 148] width 13 height 13
